Goal: Information Seeking & Learning: Check status

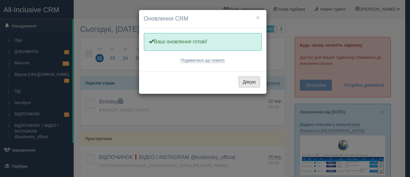
click at [246, 83] on button "Дякую" at bounding box center [249, 81] width 21 height 11
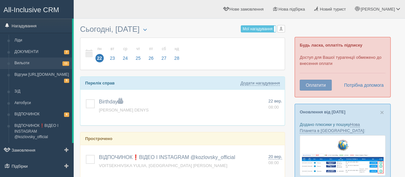
click at [49, 62] on link "Вильоти 11" at bounding box center [42, 63] width 61 height 12
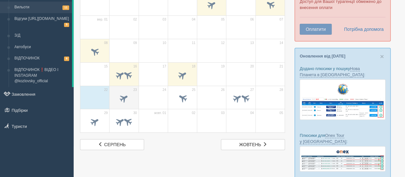
scroll to position [64, 0]
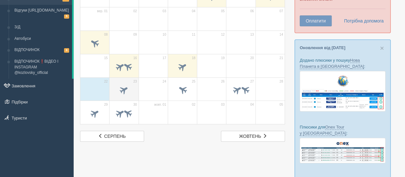
click at [120, 88] on span at bounding box center [124, 89] width 11 height 11
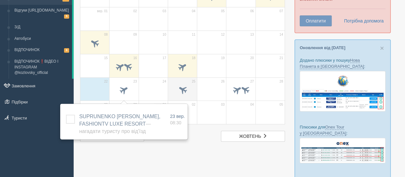
click at [185, 92] on span at bounding box center [182, 89] width 11 height 11
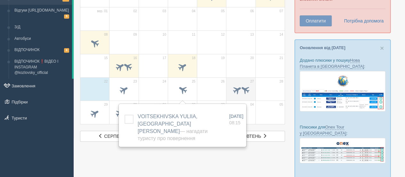
click at [236, 90] on span at bounding box center [237, 89] width 11 height 11
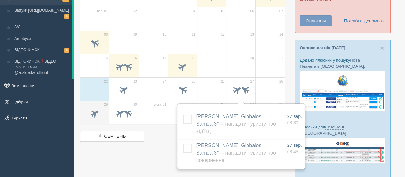
click at [98, 111] on span at bounding box center [95, 113] width 11 height 11
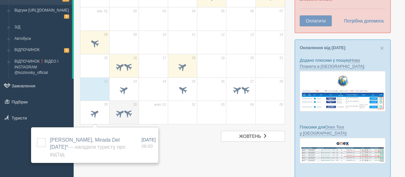
click at [124, 116] on span at bounding box center [124, 113] width 22 height 11
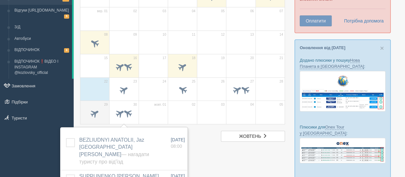
click at [101, 109] on span at bounding box center [95, 113] width 22 height 11
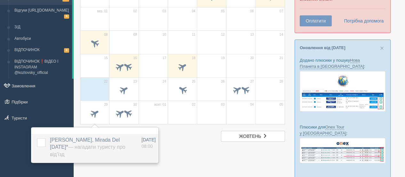
click at [126, 136] on label "LYMAR OLEKSII, Mirada Del Mar 5* — Нагадати туристу про від'їзд" at bounding box center [91, 147] width 83 height 22
click at [125, 141] on span "LYMAR OLEKSII, Mirada Del Mar 5* — Нагадати туристу про від'їзд" at bounding box center [87, 147] width 75 height 20
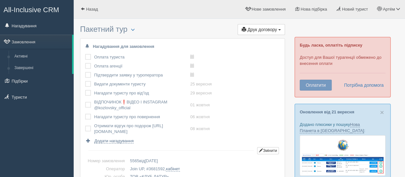
scroll to position [32, 0]
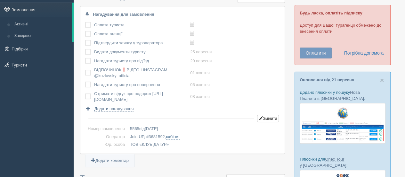
click at [174, 137] on link "кабінет" at bounding box center [173, 136] width 14 height 5
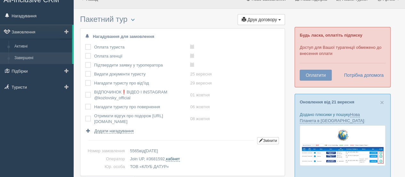
scroll to position [0, 0]
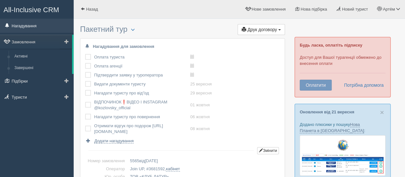
click at [44, 27] on link "Нагадування" at bounding box center [37, 26] width 74 height 14
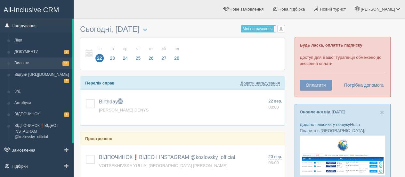
click at [51, 62] on link "Вильоти 11" at bounding box center [42, 63] width 61 height 12
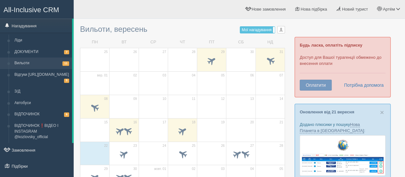
scroll to position [64, 0]
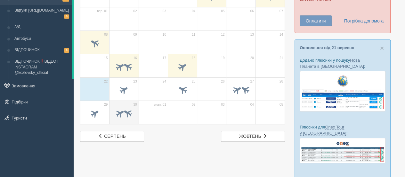
click at [121, 111] on span at bounding box center [120, 113] width 11 height 11
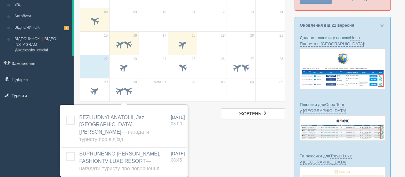
scroll to position [96, 0]
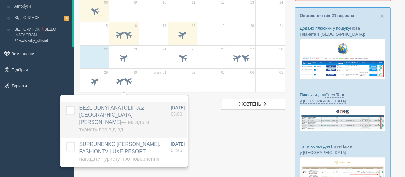
click at [121, 114] on span "BEZLIUDNYI ANATOLII, Jaz Solaya Resort Marsa Alam — Нагадати туристу про від'їзд" at bounding box center [114, 119] width 70 height 28
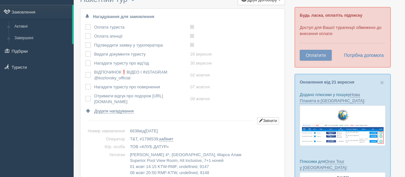
scroll to position [64, 0]
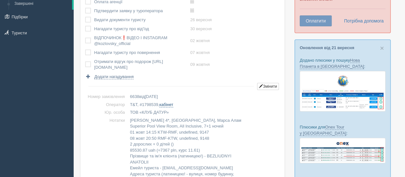
click at [166, 102] on link "кабінет" at bounding box center [167, 104] width 14 height 5
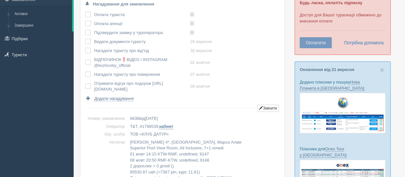
scroll to position [0, 0]
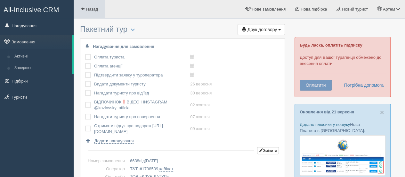
click at [99, 5] on link "Назад" at bounding box center [89, 9] width 31 height 18
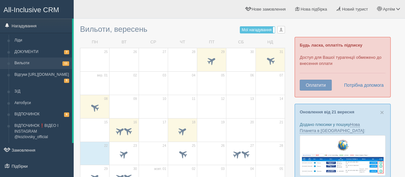
scroll to position [32, 0]
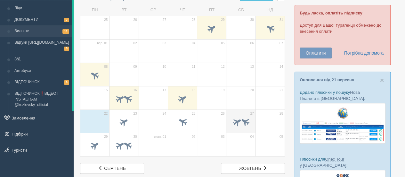
click at [245, 123] on span at bounding box center [245, 121] width 11 height 11
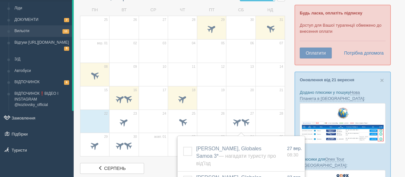
scroll to position [64, 0]
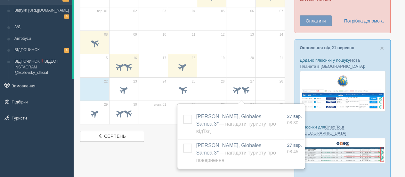
click at [161, 128] on div "Вильоти, вересень Мої нагадування [PERSON_NAME] Усі нагадування Усі Усі нагадув…" at bounding box center [182, 50] width 205 height 184
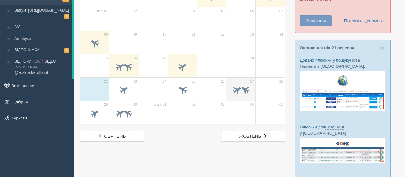
click at [240, 87] on span at bounding box center [245, 89] width 11 height 11
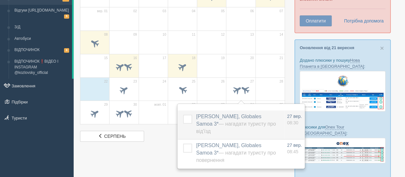
click at [247, 119] on span "[PERSON_NAME], Globales Samoa 3* — Нагадати туристу про від'їзд" at bounding box center [236, 123] width 80 height 20
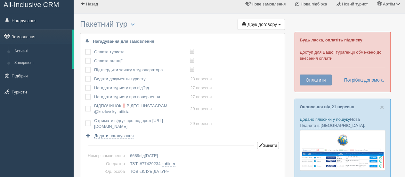
scroll to position [96, 0]
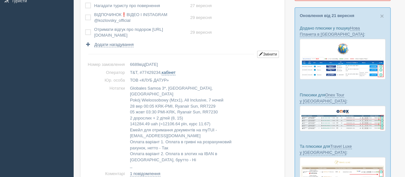
click at [170, 72] on link "кабінет" at bounding box center [169, 72] width 14 height 5
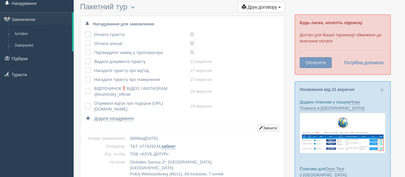
scroll to position [0, 0]
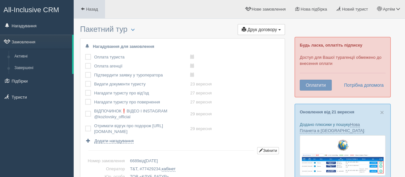
click at [90, 11] on span "Назад" at bounding box center [92, 9] width 12 height 5
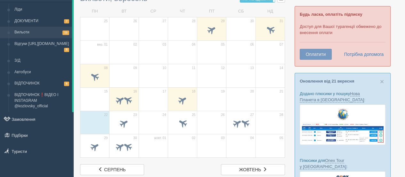
scroll to position [64, 0]
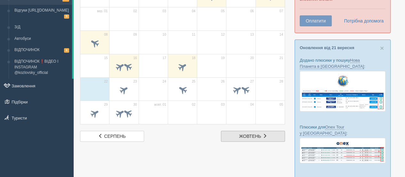
click at [249, 131] on link "жовт. жовтень" at bounding box center [253, 135] width 64 height 11
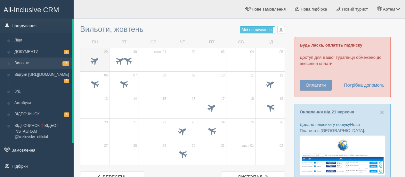
click at [103, 59] on span at bounding box center [95, 61] width 22 height 11
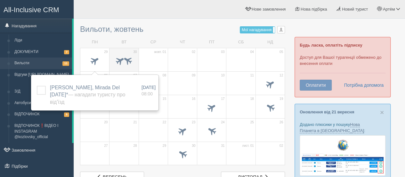
click at [119, 61] on span at bounding box center [120, 60] width 11 height 11
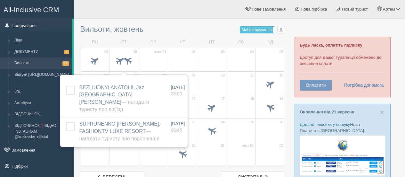
click at [185, 64] on span at bounding box center [182, 61] width 22 height 11
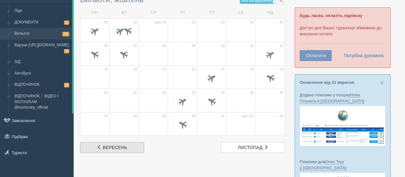
scroll to position [64, 0]
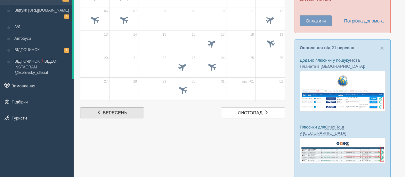
click at [116, 113] on span "вересень" at bounding box center [115, 112] width 24 height 5
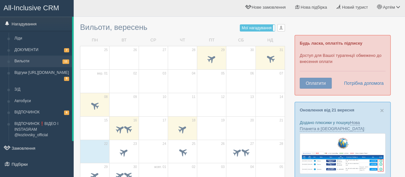
scroll to position [96, 0]
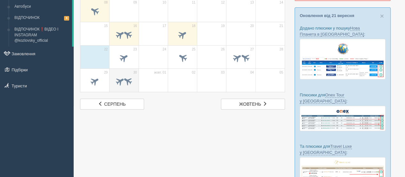
click at [125, 82] on span at bounding box center [128, 81] width 11 height 11
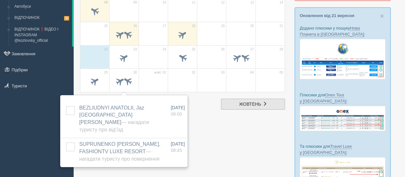
click at [248, 103] on span "жовтень" at bounding box center [250, 103] width 22 height 5
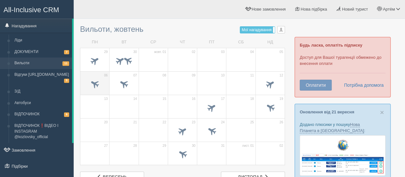
click at [103, 81] on span at bounding box center [95, 84] width 22 height 11
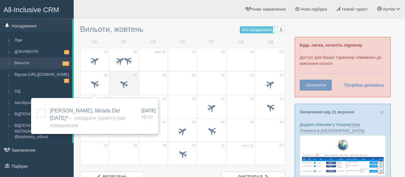
click at [119, 81] on span at bounding box center [124, 83] width 11 height 11
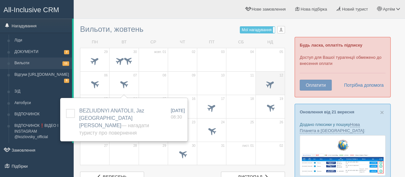
click at [269, 86] on span at bounding box center [270, 83] width 11 height 11
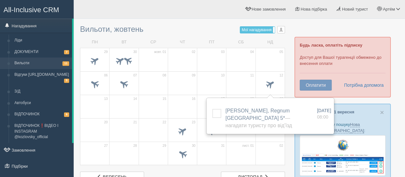
click at [217, 74] on td "10" at bounding box center [211, 82] width 29 height 23
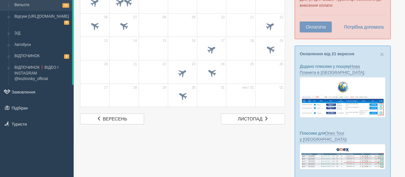
scroll to position [64, 0]
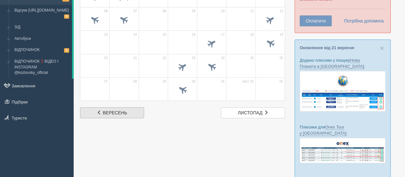
click at [120, 109] on link "вер. вересень" at bounding box center [112, 112] width 64 height 11
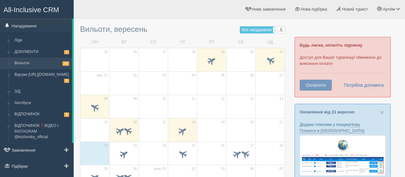
click at [48, 64] on link "Вильоти 11" at bounding box center [42, 63] width 61 height 12
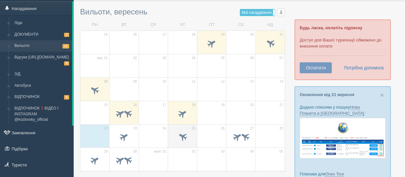
scroll to position [32, 0]
